Goal: Task Accomplishment & Management: Complete application form

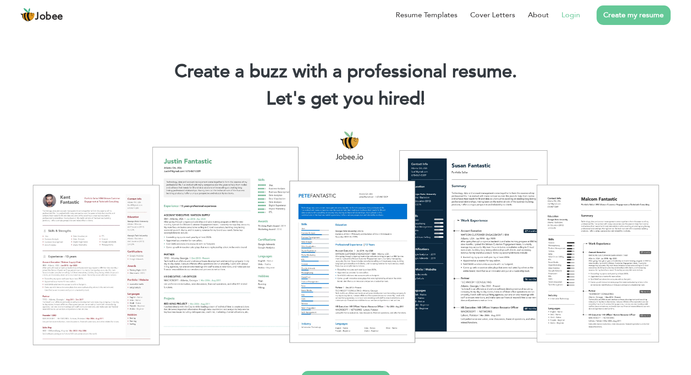
click at [571, 14] on link "Login" at bounding box center [571, 15] width 19 height 11
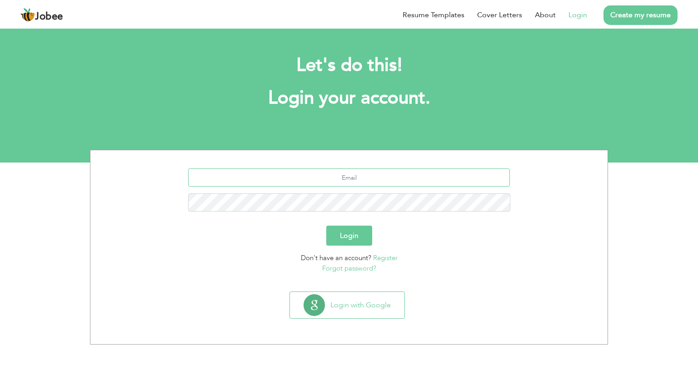
click at [327, 179] on input "text" at bounding box center [349, 178] width 322 height 18
type input "[EMAIL_ADDRESS][DOMAIN_NAME]"
click at [360, 232] on button "Login" at bounding box center [349, 236] width 46 height 20
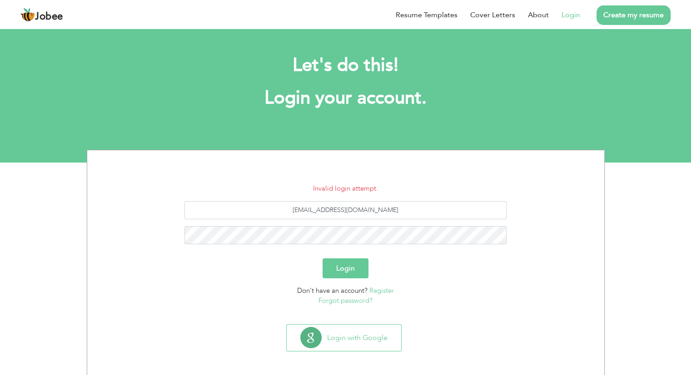
click at [340, 267] on button "Login" at bounding box center [346, 269] width 46 height 20
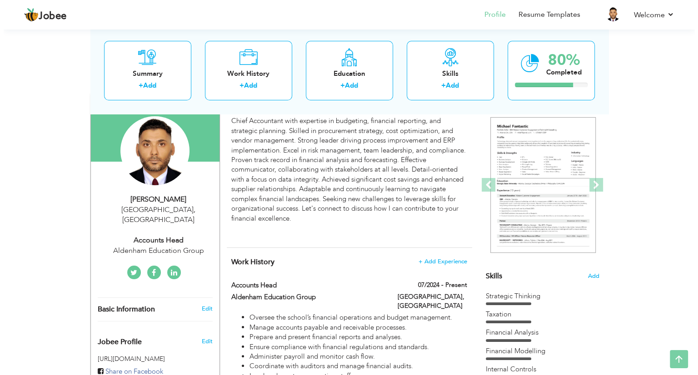
scroll to position [79, 0]
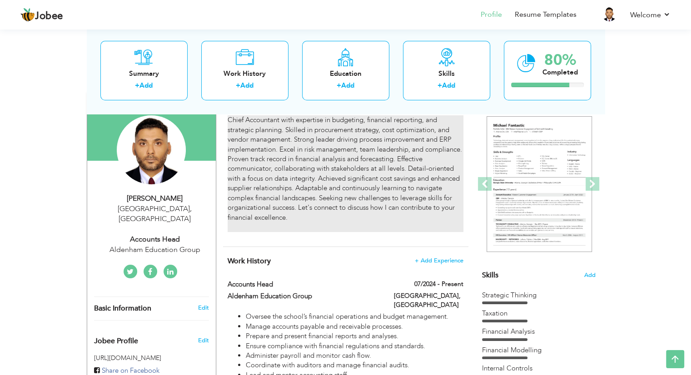
click at [271, 121] on p "Chief Accountant with expertise in budgeting, financial reporting, and strategi…" at bounding box center [345, 173] width 235 height 117
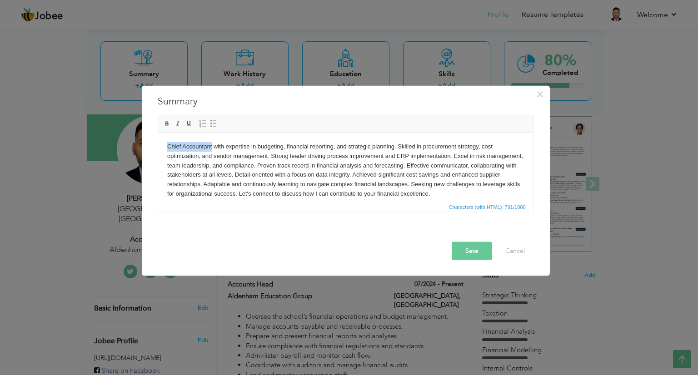
drag, startPoint x: 211, startPoint y: 146, endPoint x: 138, endPoint y: 146, distance: 72.7
click at [158, 146] on html "Chief Accountant with expertise in budgeting, financial reporting, and strategi…" at bounding box center [345, 175] width 375 height 85
click at [165, 146] on html "head of accounts with expertise in budgeting, financial reporting, and strategi…" at bounding box center [345, 175] width 375 height 85
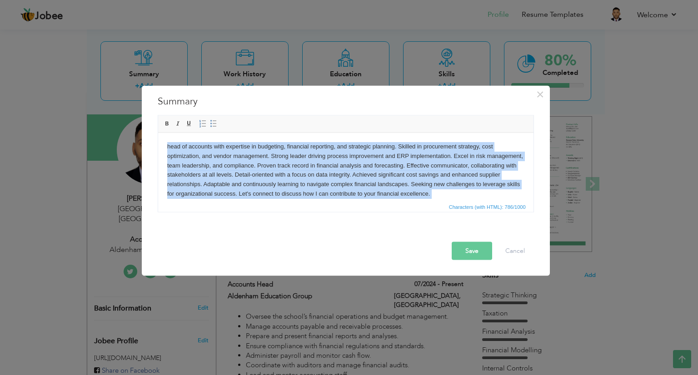
copy p "head of accounts with expertise in budgeting, financial reporting, and strategi…"
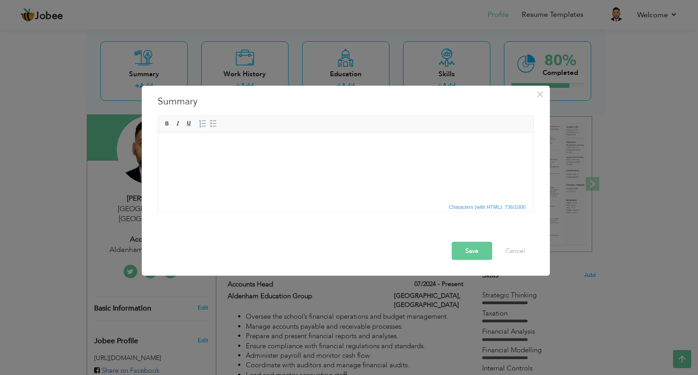
scroll to position [5, 0]
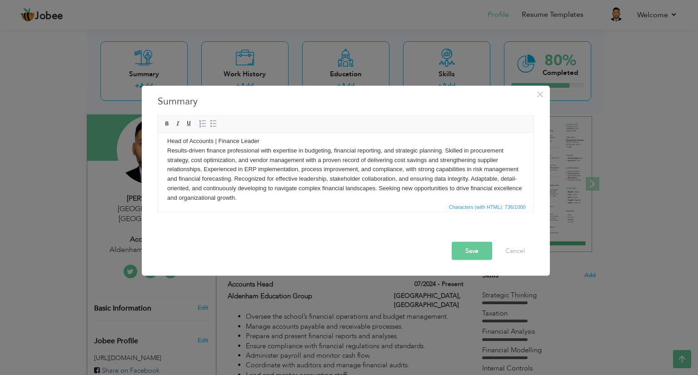
click at [467, 251] on button "Save" at bounding box center [472, 251] width 40 height 18
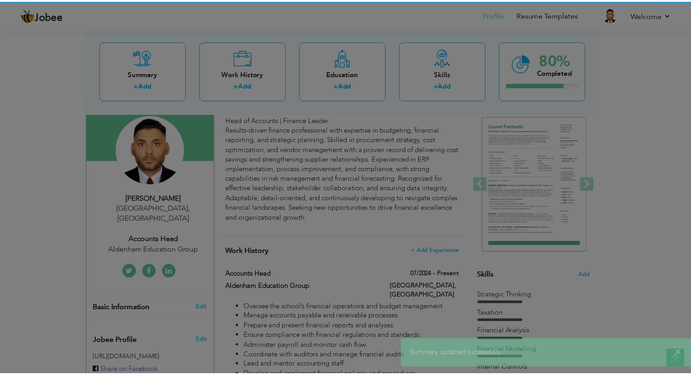
scroll to position [0, 0]
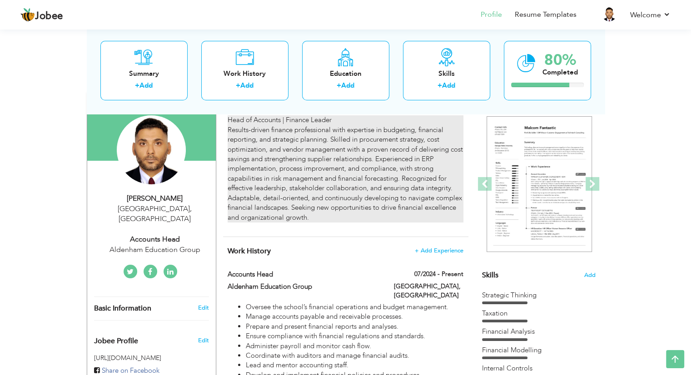
click at [338, 139] on p "Head of Accounts | Finance Leader Results-driven finance professional with expe…" at bounding box center [345, 168] width 235 height 107
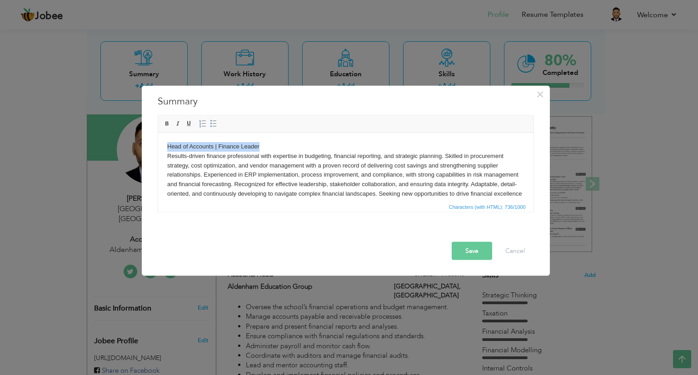
drag, startPoint x: 269, startPoint y: 145, endPoint x: 165, endPoint y: 145, distance: 103.6
click at [165, 145] on html "Head of Accounts | Finance Leader Results-driven finance professional with expe…" at bounding box center [345, 175] width 375 height 85
click at [168, 155] on p "Results-driven finance professional with expertise in budgeting, financial repo…" at bounding box center [345, 175] width 357 height 66
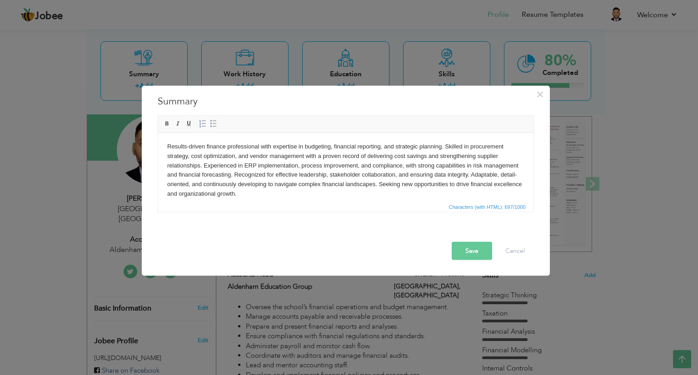
click at [465, 252] on button "Save" at bounding box center [472, 251] width 40 height 18
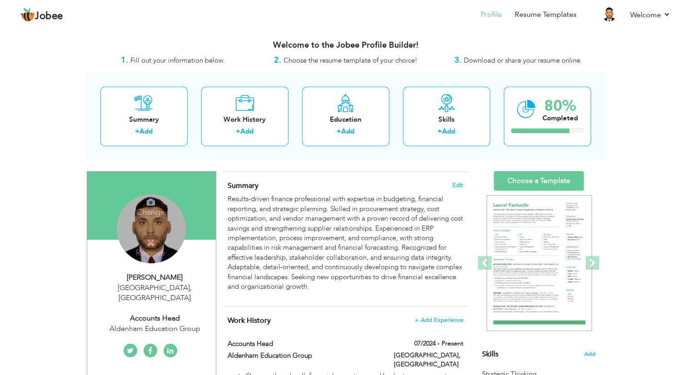
click at [155, 222] on div "Change Remove" at bounding box center [151, 229] width 69 height 69
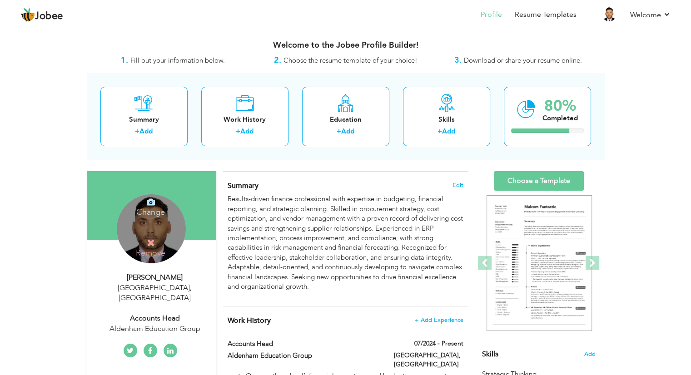
click at [149, 237] on div "Change Remove" at bounding box center [151, 229] width 69 height 69
click at [151, 245] on icon at bounding box center [151, 243] width 8 height 8
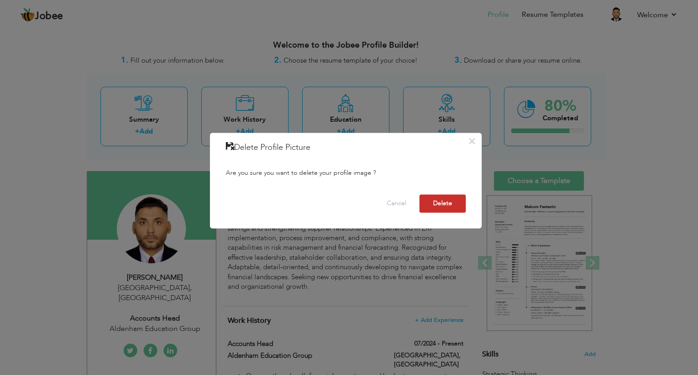
click at [439, 205] on button "Delete" at bounding box center [443, 204] width 46 height 18
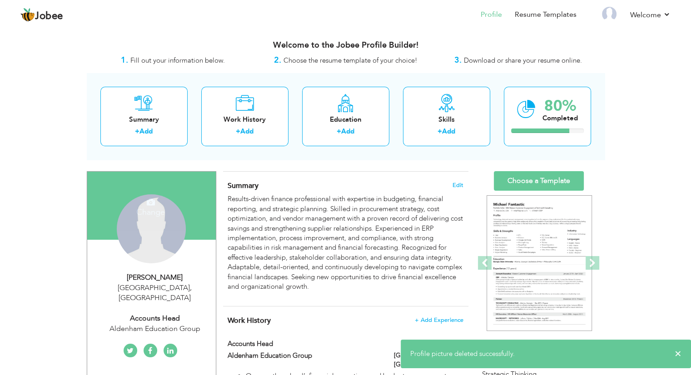
click at [138, 221] on div "Change Remove" at bounding box center [151, 229] width 69 height 69
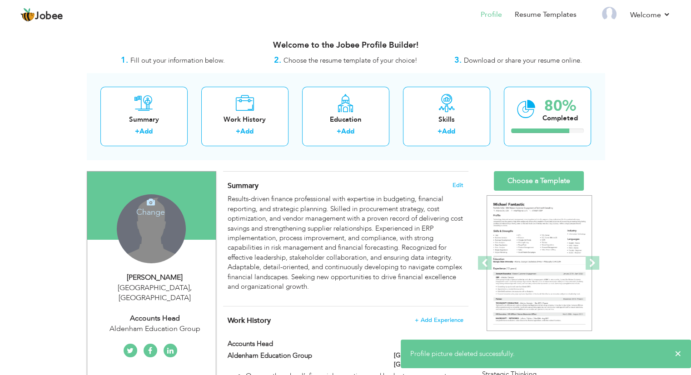
click at [147, 206] on icon at bounding box center [151, 202] width 8 height 8
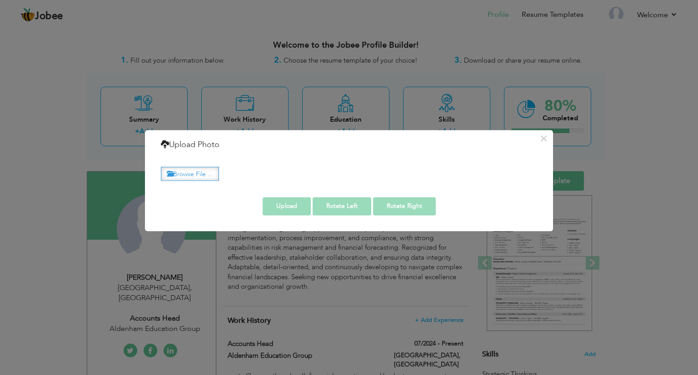
click at [195, 171] on label "Browse File ..." at bounding box center [190, 174] width 58 height 14
click at [0, 0] on input "Browse File ..." at bounding box center [0, 0] width 0 height 0
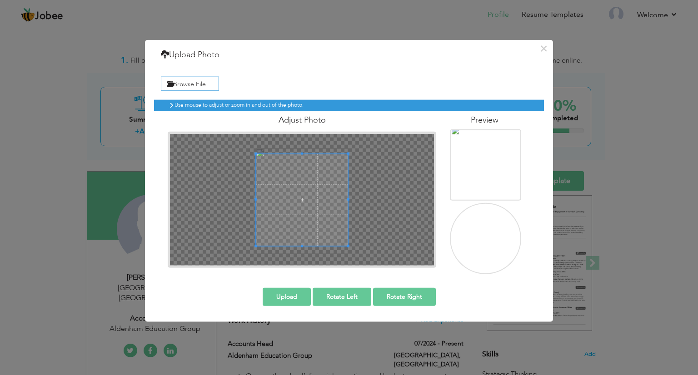
click at [282, 298] on button "Upload" at bounding box center [287, 297] width 48 height 18
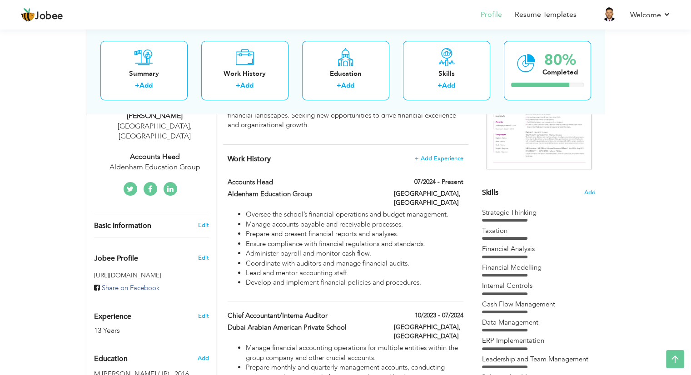
scroll to position [161, 0]
click at [535, 59] on icon at bounding box center [526, 63] width 19 height 30
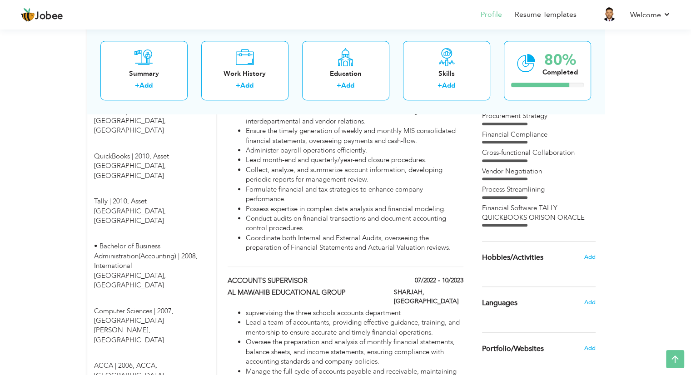
scroll to position [516, 0]
click at [516, 215] on div "Financial Software TALLY QUICKBOOKS ORISON ORACLE" at bounding box center [539, 213] width 114 height 20
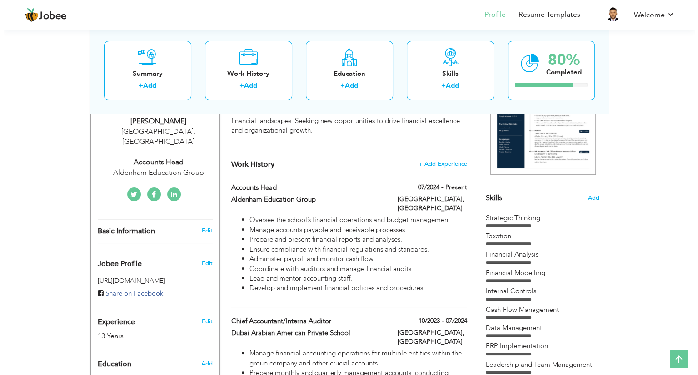
scroll to position [156, 0]
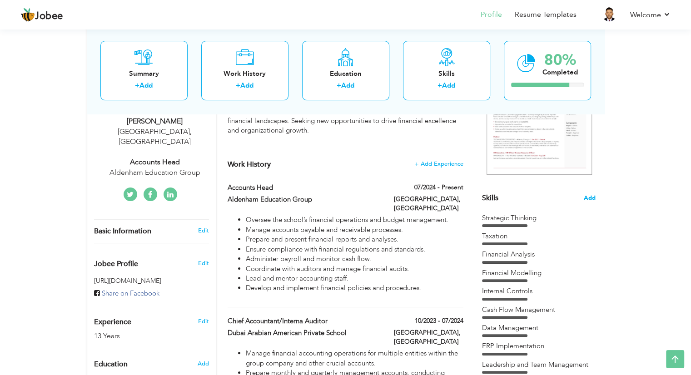
click at [592, 197] on span "Add" at bounding box center [590, 198] width 12 height 9
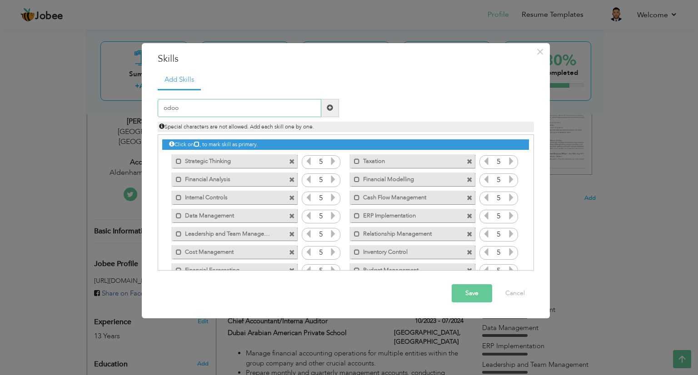
type input "odoo"
click at [329, 108] on span at bounding box center [330, 108] width 6 height 6
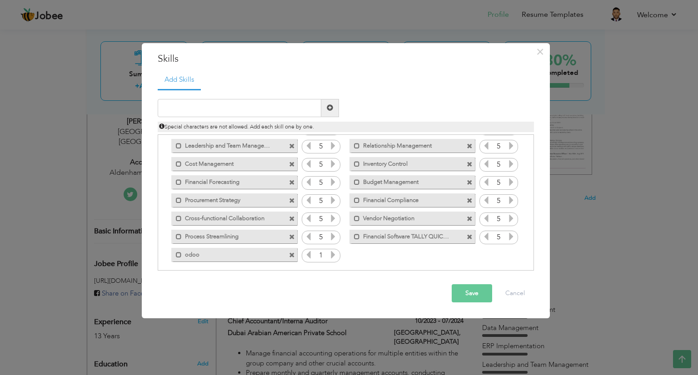
scroll to position [93, 0]
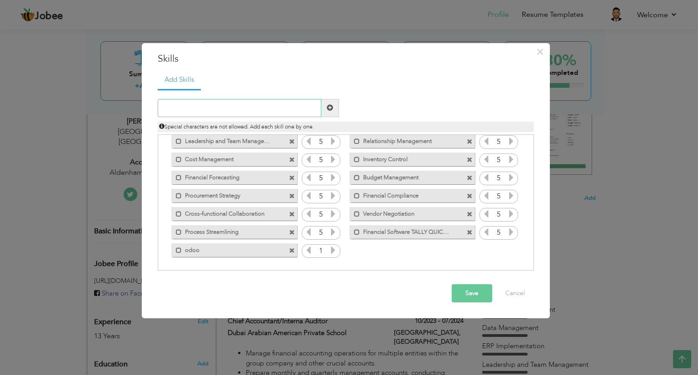
click at [200, 107] on input "text" at bounding box center [240, 108] width 164 height 18
click at [165, 106] on input "isams" at bounding box center [240, 108] width 164 height 18
type input "ISams"
click at [480, 298] on button "Save" at bounding box center [472, 294] width 40 height 18
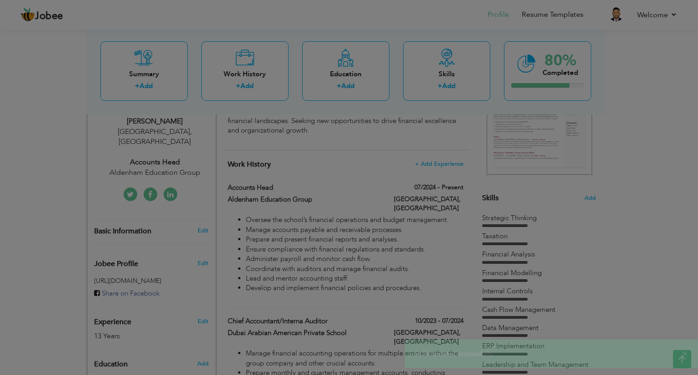
scroll to position [0, 0]
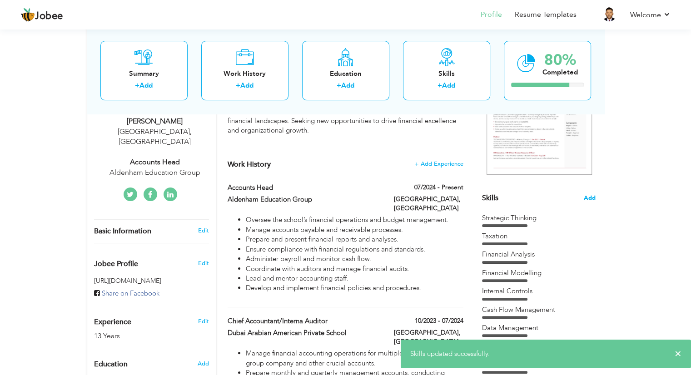
click at [590, 194] on span "Add" at bounding box center [590, 198] width 12 height 9
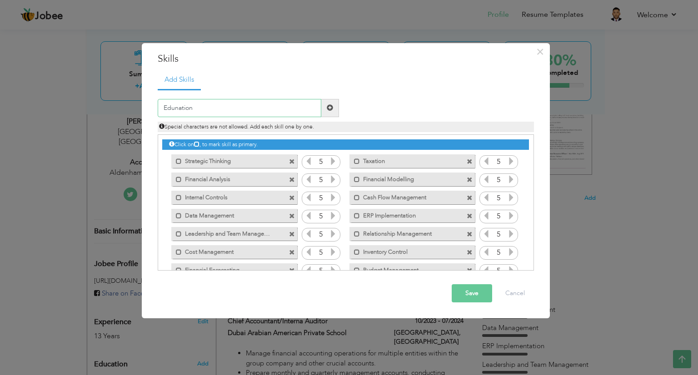
type input "Edunation"
click at [329, 105] on span at bounding box center [330, 108] width 6 height 6
click at [265, 109] on input "text" at bounding box center [240, 108] width 164 height 18
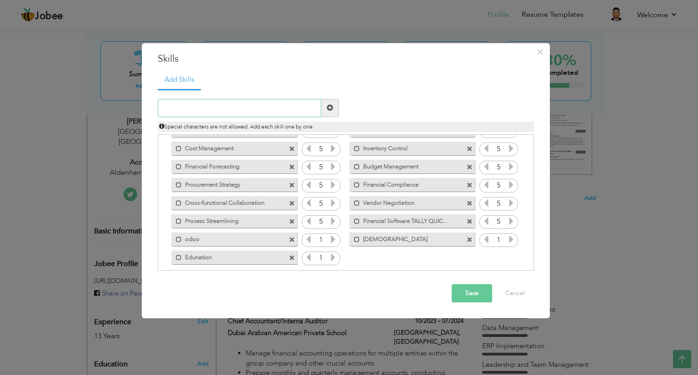
scroll to position [111, 0]
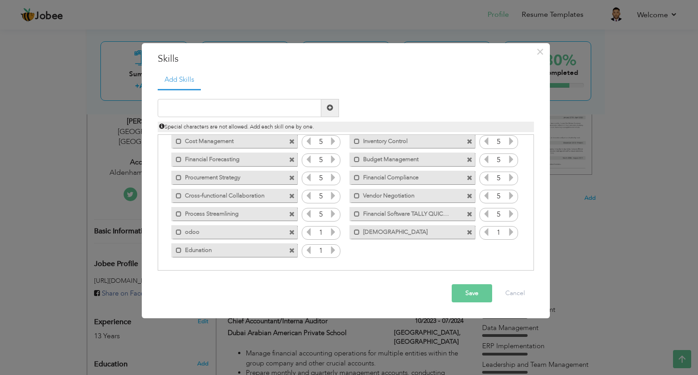
click at [474, 289] on button "Save" at bounding box center [472, 294] width 40 height 18
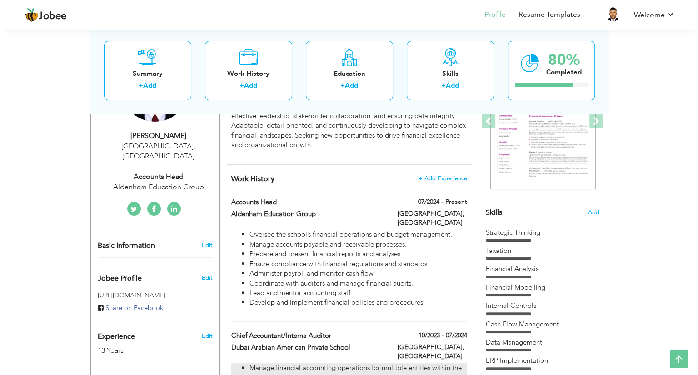
scroll to position [141, 0]
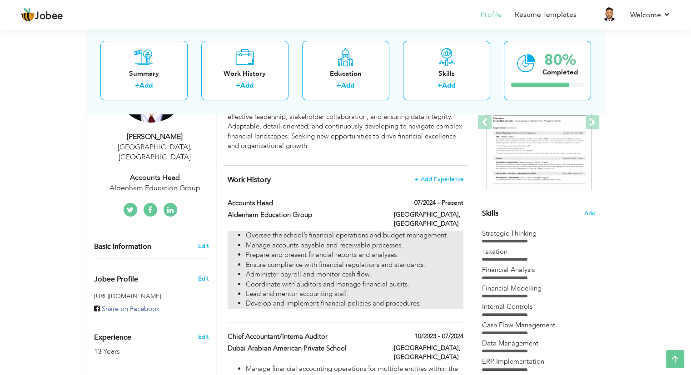
drag, startPoint x: 245, startPoint y: 225, endPoint x: 370, endPoint y: 289, distance: 141.3
click at [370, 289] on ul "Oversee the school’s financial operations and budget management. Manage account…" at bounding box center [345, 270] width 235 height 78
type input "Accounts Head"
type input "Aldenham Education Group"
type input "07/2024"
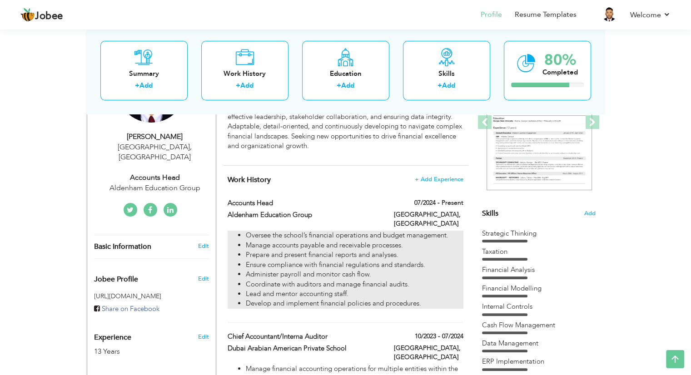
type input "Saudi Arabia"
type input "Riyadh"
checkbox input "true"
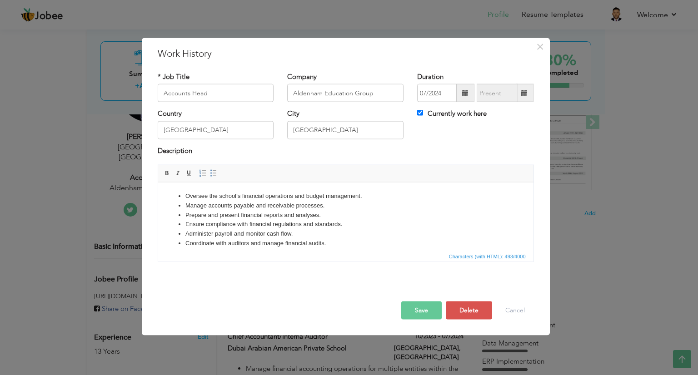
click at [335, 244] on li "Coordinate with auditors and manage financial audits." at bounding box center [345, 244] width 321 height 10
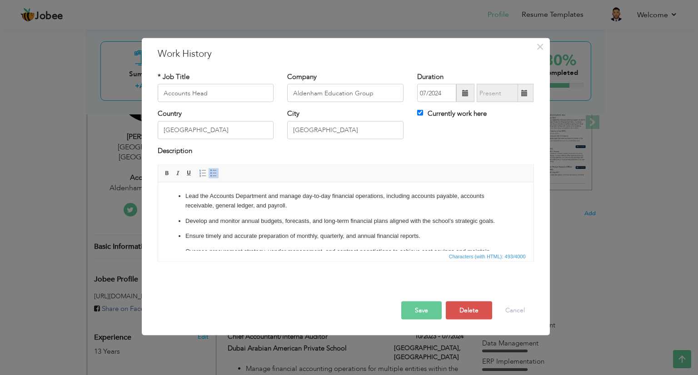
scroll to position [105, 0]
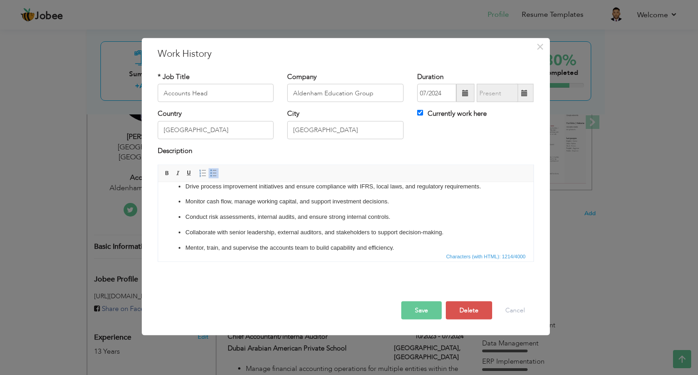
click at [418, 310] on button "Save" at bounding box center [421, 311] width 40 height 18
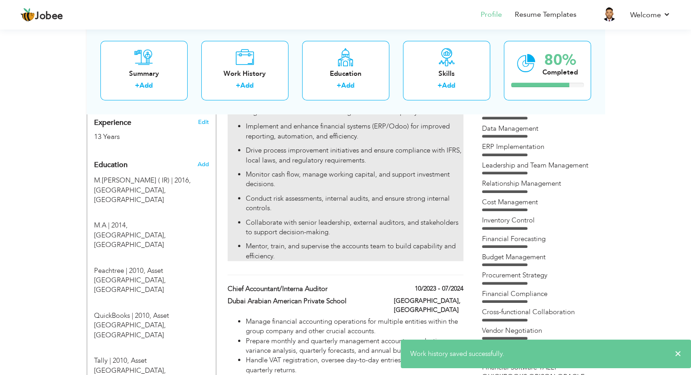
scroll to position [470, 0]
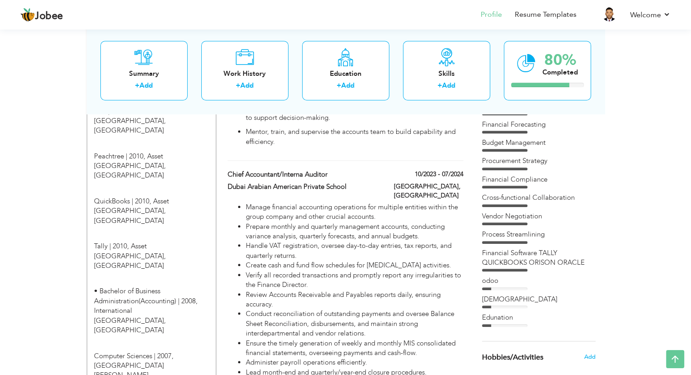
click at [495, 283] on div "odoo" at bounding box center [539, 281] width 114 height 10
click at [485, 325] on div at bounding box center [486, 326] width 9 height 3
click at [491, 288] on div at bounding box center [504, 289] width 45 height 3
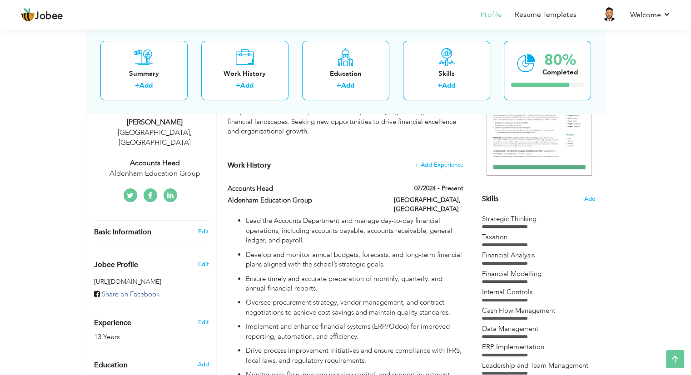
scroll to position [154, 0]
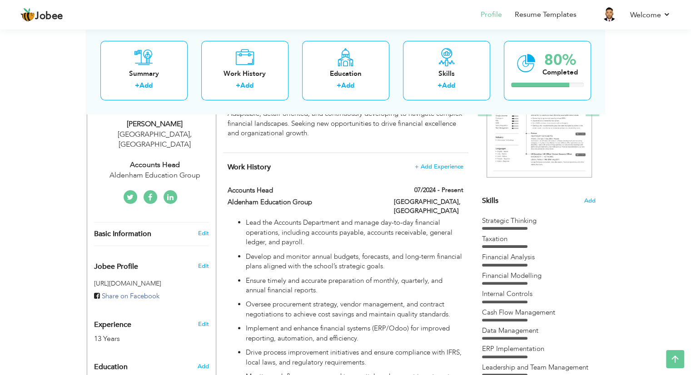
click at [510, 223] on div "Strategic Thinking" at bounding box center [539, 221] width 114 height 10
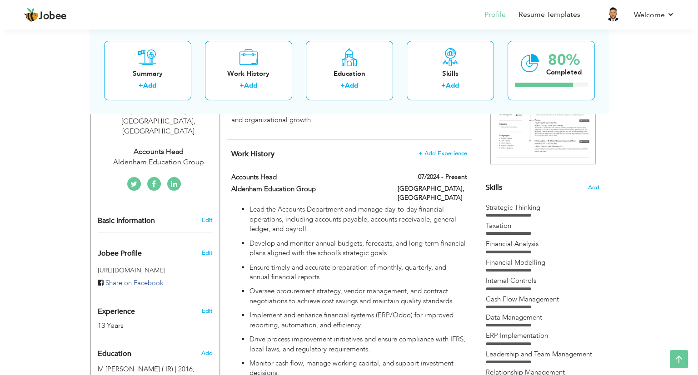
scroll to position [199, 0]
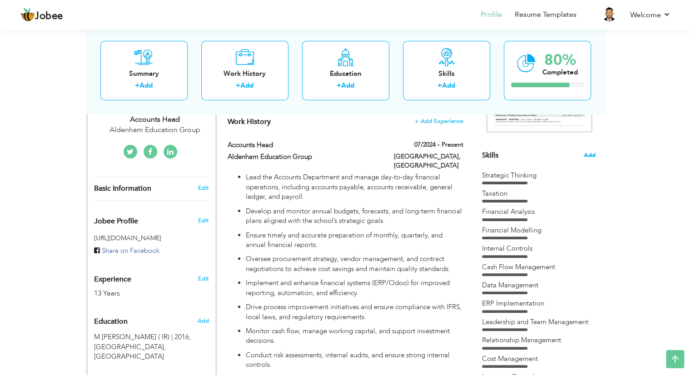
click at [587, 156] on span "Add" at bounding box center [590, 155] width 12 height 9
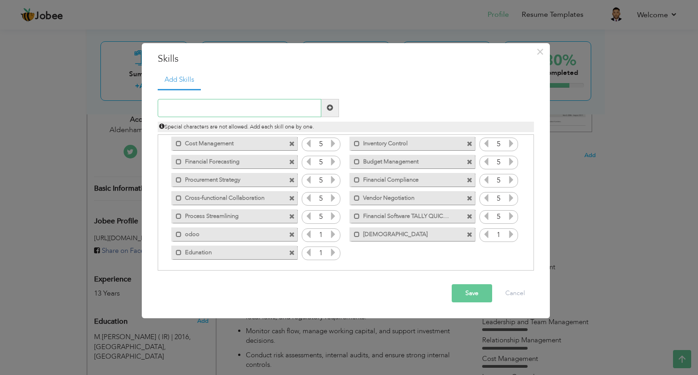
scroll to position [111, 0]
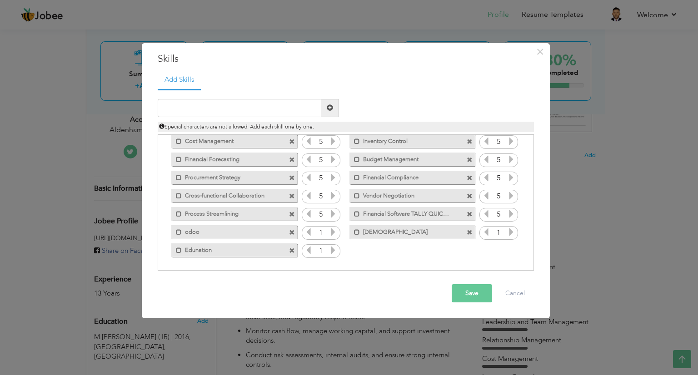
click at [333, 233] on icon at bounding box center [333, 232] width 8 height 8
click at [332, 250] on icon at bounding box center [333, 250] width 8 height 8
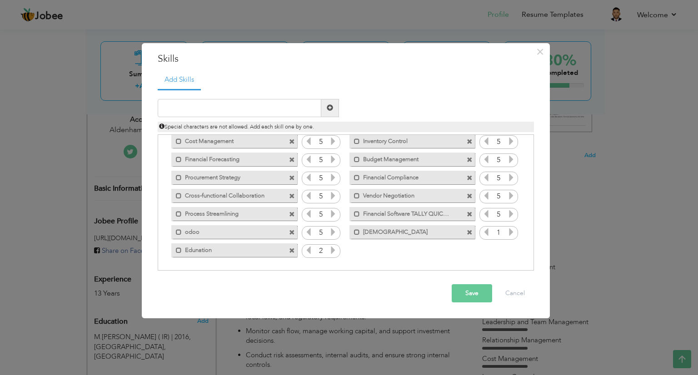
click at [332, 250] on icon at bounding box center [333, 250] width 8 height 8
click at [509, 231] on icon at bounding box center [511, 232] width 8 height 8
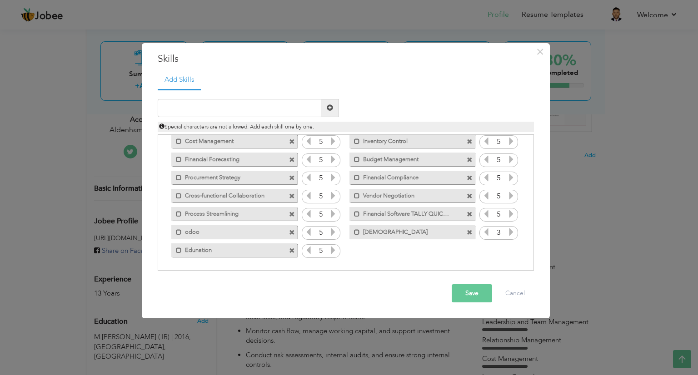
click at [509, 231] on icon at bounding box center [511, 232] width 8 height 8
click at [460, 290] on button "Save" at bounding box center [472, 294] width 40 height 18
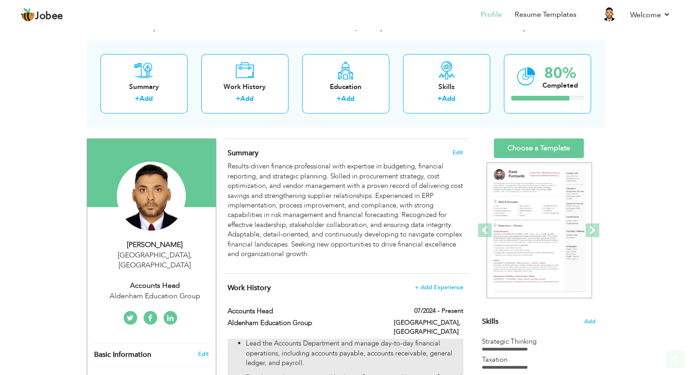
scroll to position [11, 0]
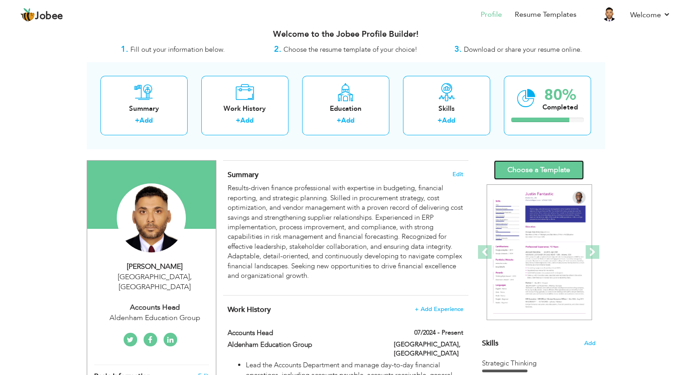
click at [530, 171] on link "Choose a Template" at bounding box center [539, 170] width 90 height 20
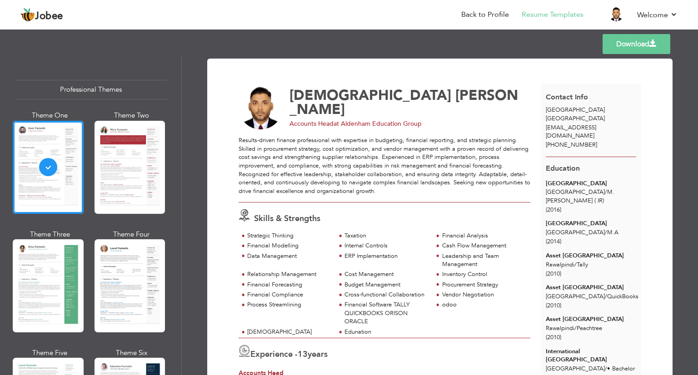
click at [617, 46] on link "Download" at bounding box center [637, 44] width 68 height 20
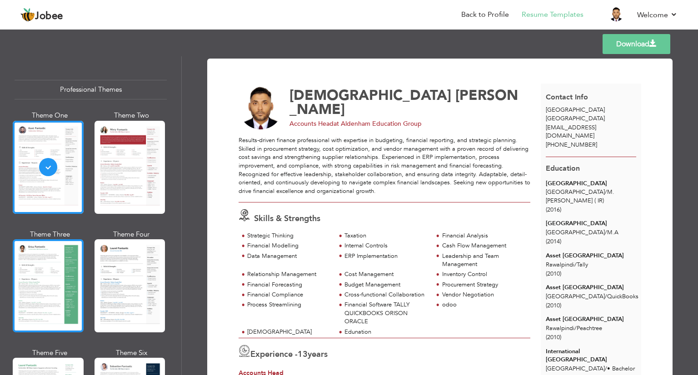
click at [41, 291] on div at bounding box center [48, 286] width 71 height 93
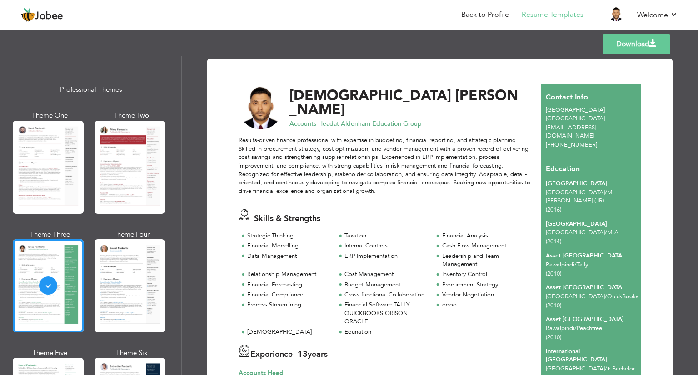
click at [625, 45] on link "Download" at bounding box center [637, 44] width 68 height 20
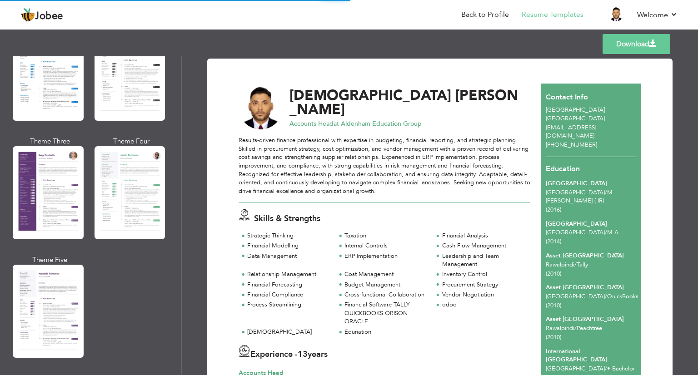
scroll to position [761, 0]
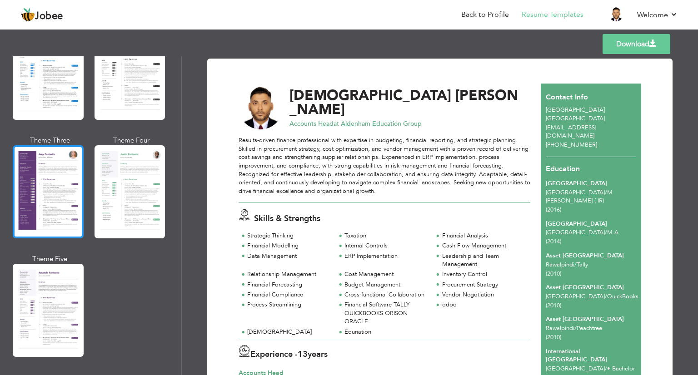
click at [47, 180] on div at bounding box center [48, 191] width 71 height 93
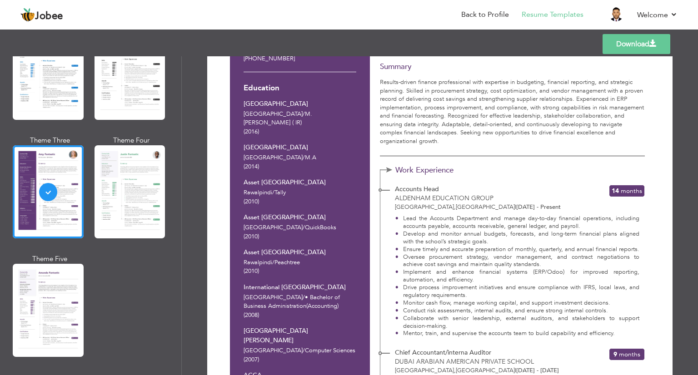
scroll to position [0, 0]
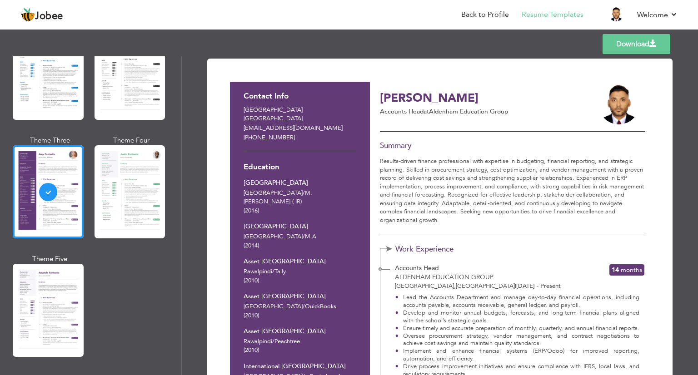
click at [615, 42] on link "Download" at bounding box center [637, 44] width 68 height 20
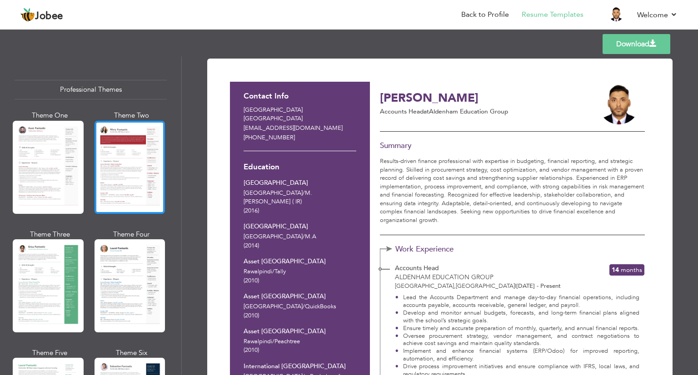
click at [133, 157] on div at bounding box center [130, 167] width 71 height 93
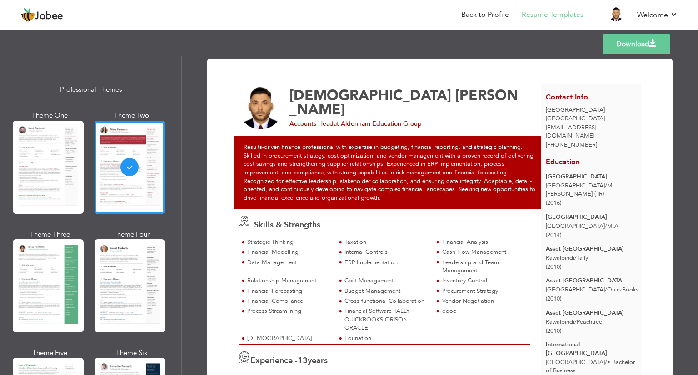
click at [636, 48] on link "Download" at bounding box center [637, 44] width 68 height 20
click at [480, 13] on link "Back to Profile" at bounding box center [485, 15] width 48 height 10
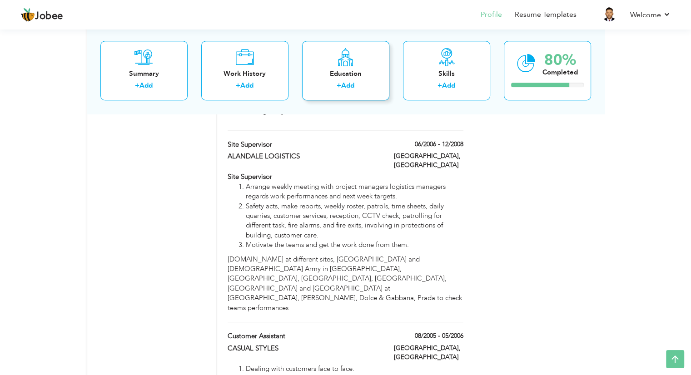
scroll to position [4037, 0]
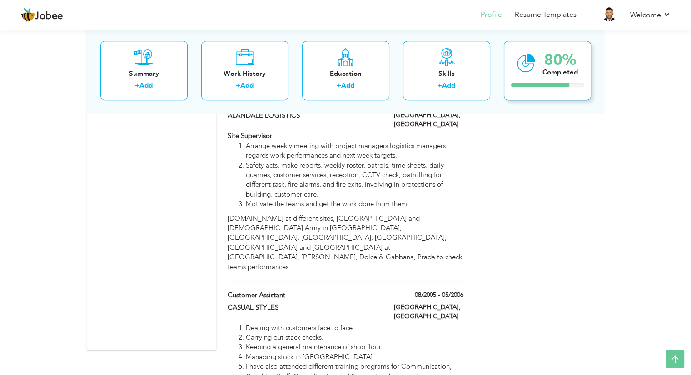
click at [525, 64] on icon at bounding box center [526, 63] width 19 height 30
click at [547, 88] on div "80% Completed" at bounding box center [547, 71] width 87 height 60
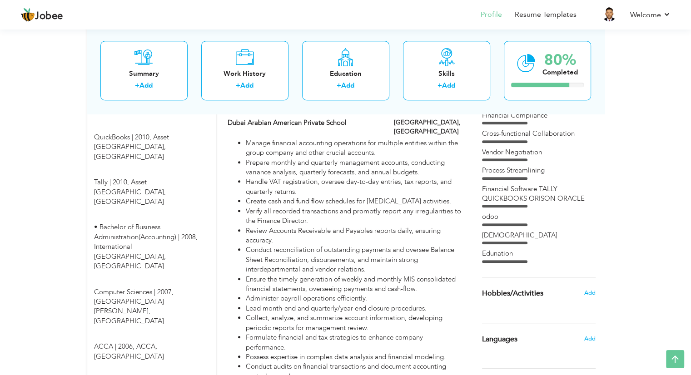
scroll to position [534, 0]
click at [591, 340] on span "Add" at bounding box center [590, 339] width 12 height 8
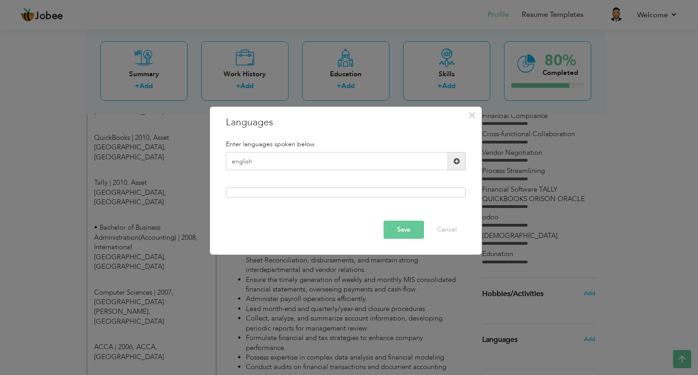
click at [284, 192] on div at bounding box center [346, 193] width 240 height 10
click at [234, 163] on input "english" at bounding box center [337, 161] width 222 height 18
click at [234, 163] on input "nglish" at bounding box center [337, 161] width 222 height 18
type input "English"
click at [460, 159] on span at bounding box center [457, 161] width 18 height 18
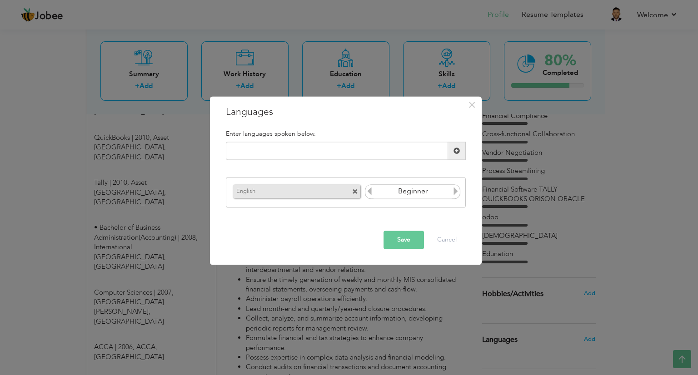
click at [453, 193] on icon at bounding box center [456, 191] width 8 height 8
click at [454, 193] on icon at bounding box center [456, 191] width 8 height 8
click at [457, 192] on icon at bounding box center [456, 191] width 8 height 8
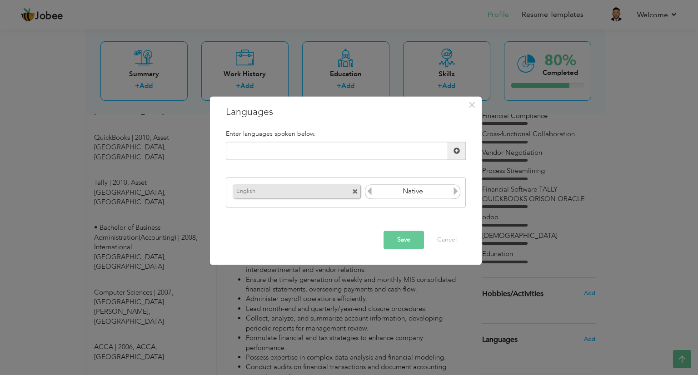
click at [371, 193] on icon at bounding box center [369, 191] width 8 height 8
click at [454, 192] on icon at bounding box center [456, 191] width 8 height 8
click at [402, 240] on button "Save" at bounding box center [404, 240] width 40 height 18
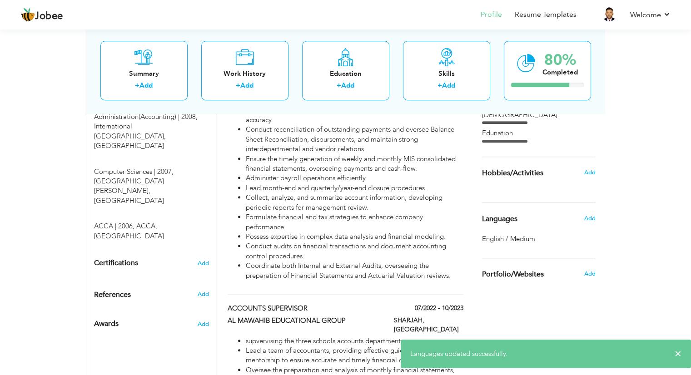
scroll to position [664, 0]
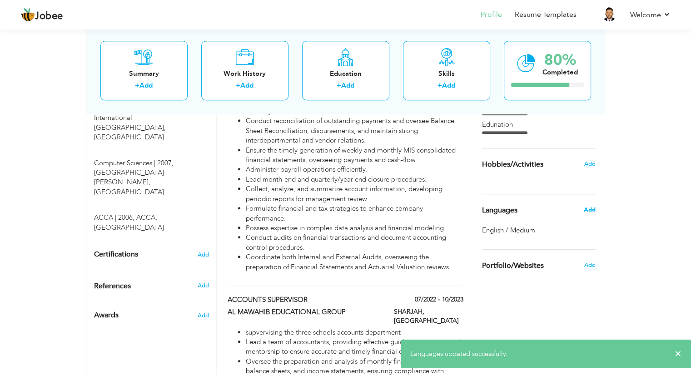
click at [588, 210] on span "Add" at bounding box center [590, 210] width 12 height 8
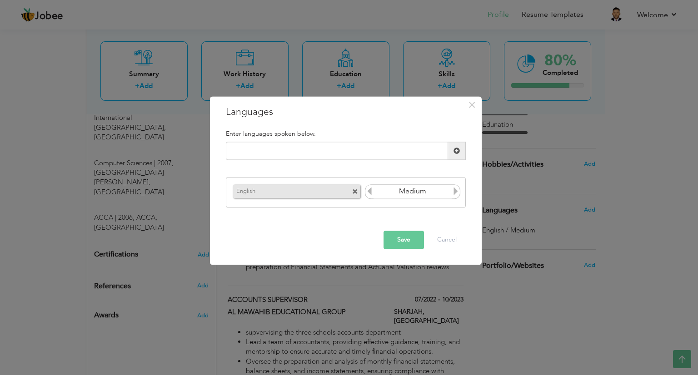
click at [395, 188] on input "Medium" at bounding box center [413, 192] width 79 height 14
drag, startPoint x: 396, startPoint y: 190, endPoint x: 441, endPoint y: 192, distance: 45.5
click at [441, 192] on input "Medium" at bounding box center [413, 192] width 79 height 14
click at [416, 150] on input "text" at bounding box center [337, 151] width 222 height 18
type input "Urdu"
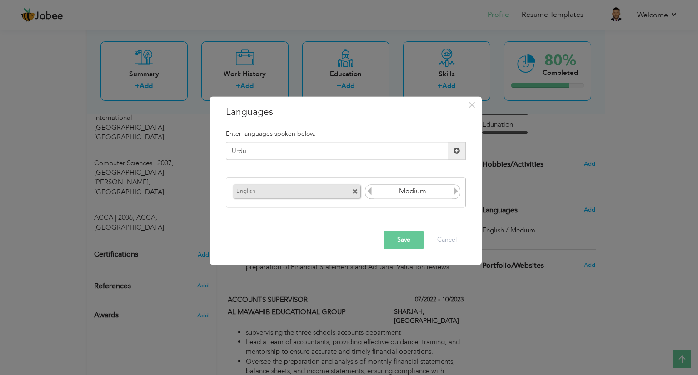
click at [457, 152] on span at bounding box center [457, 151] width 6 height 6
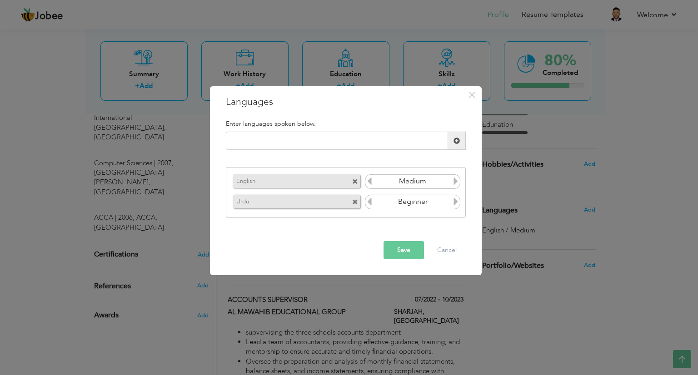
click at [453, 203] on icon at bounding box center [456, 202] width 8 height 8
drag, startPoint x: 395, startPoint y: 251, endPoint x: 369, endPoint y: 235, distance: 30.6
click at [369, 235] on div "Save Cancel" at bounding box center [346, 251] width 254 height 32
click at [398, 249] on button "Save" at bounding box center [404, 250] width 40 height 18
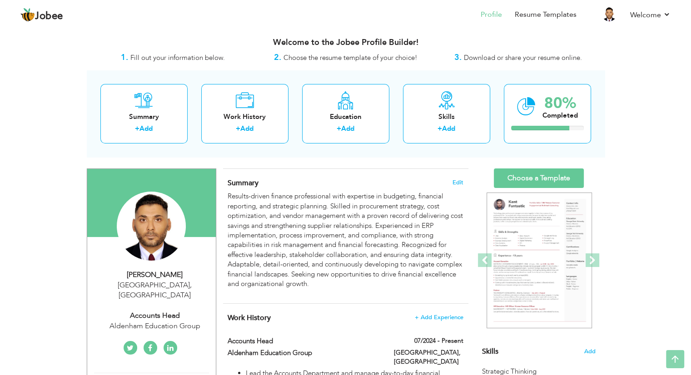
scroll to position [0, 0]
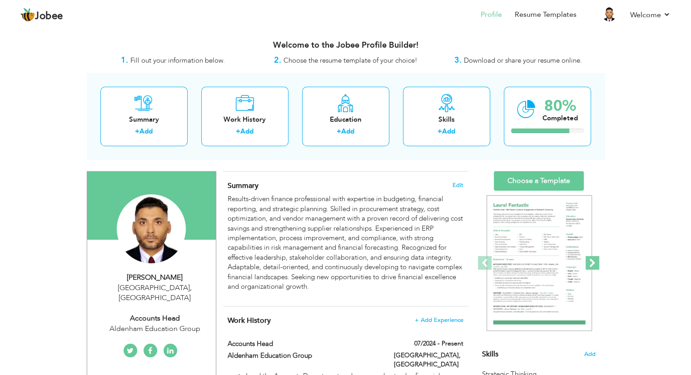
click at [589, 260] on span at bounding box center [593, 263] width 14 height 14
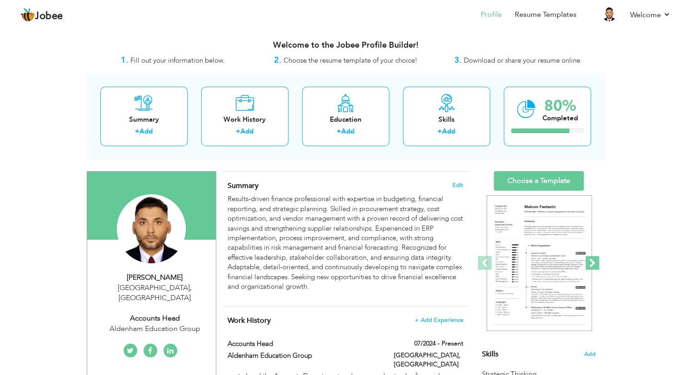
click at [589, 262] on span at bounding box center [593, 263] width 14 height 14
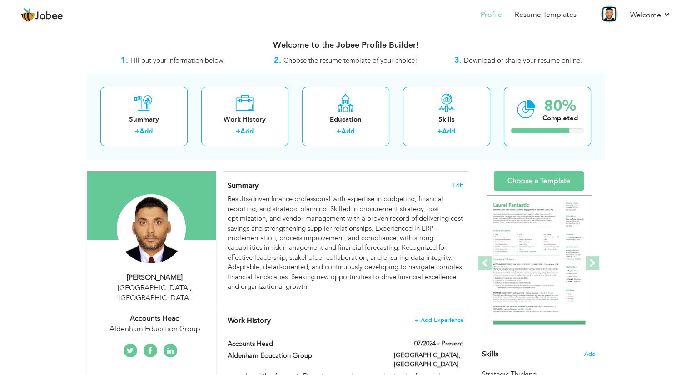
click at [609, 16] on img at bounding box center [609, 14] width 15 height 15
click at [619, 67] on link "Log off" at bounding box center [630, 62] width 82 height 20
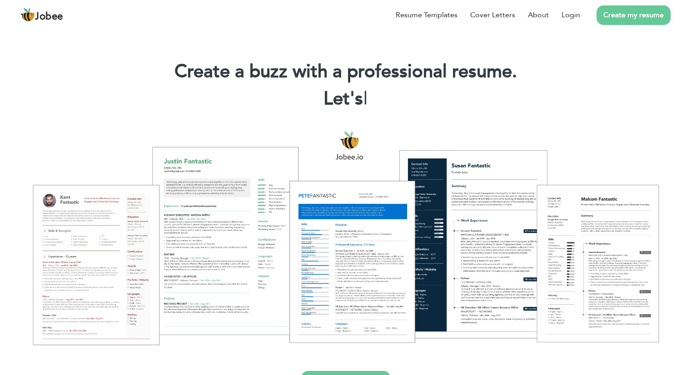
click at [612, 18] on link "Create my resume" at bounding box center [634, 15] width 74 height 20
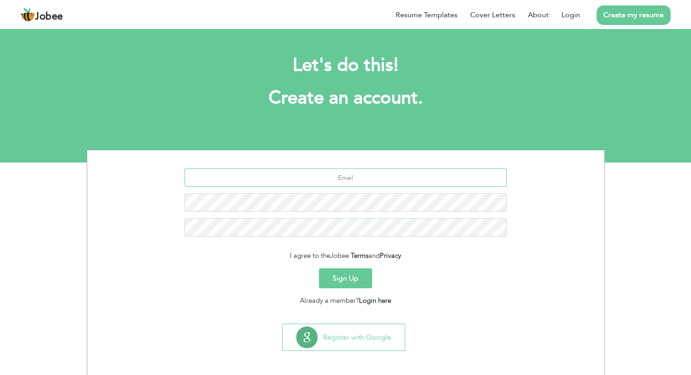
click at [335, 180] on input "text" at bounding box center [346, 178] width 322 height 18
type input "[EMAIL_ADDRESS][DOMAIN_NAME]"
click at [345, 280] on button "Sign Up" at bounding box center [345, 279] width 53 height 20
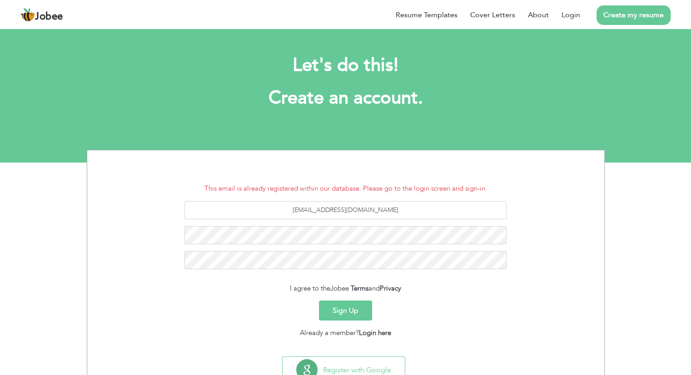
scroll to position [34, 0]
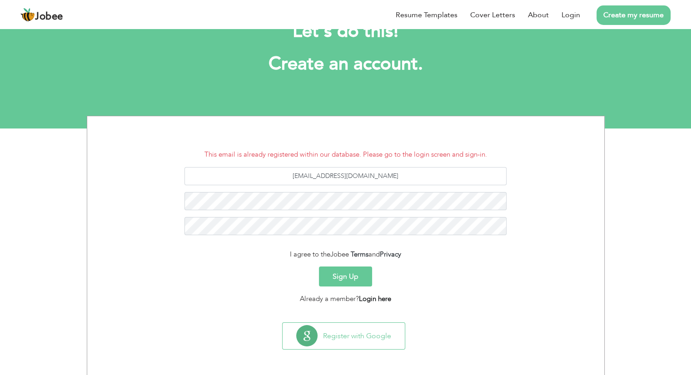
click at [372, 298] on link "Login here" at bounding box center [375, 299] width 32 height 9
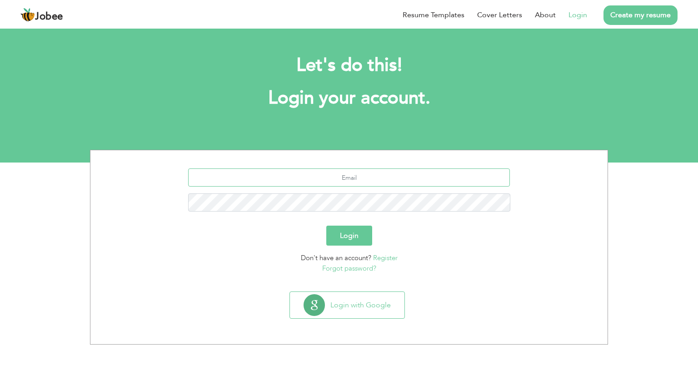
click at [313, 175] on input "text" at bounding box center [349, 178] width 322 height 18
type input "[EMAIL_ADDRESS][DOMAIN_NAME]"
click at [348, 235] on button "Login" at bounding box center [349, 236] width 46 height 20
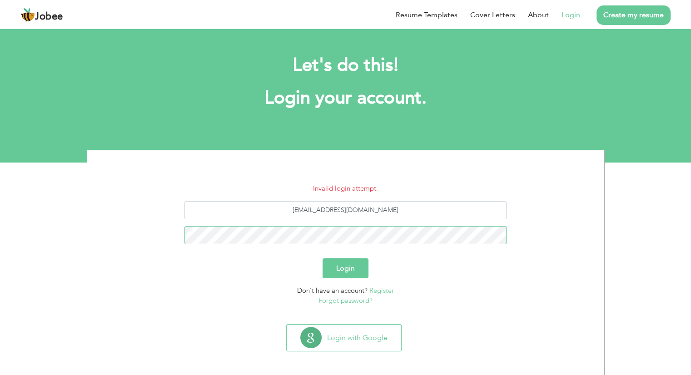
click at [323, 259] on button "Login" at bounding box center [346, 269] width 46 height 20
